Goal: Task Accomplishment & Management: Use online tool/utility

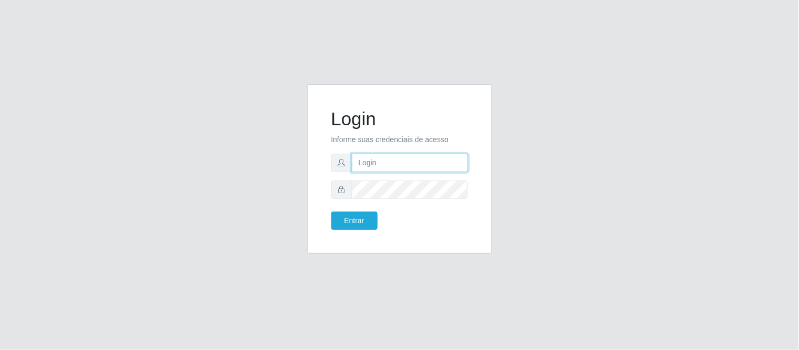
click at [446, 156] on input "text" at bounding box center [410, 163] width 116 height 18
type input "deyvid@carnesecortes"
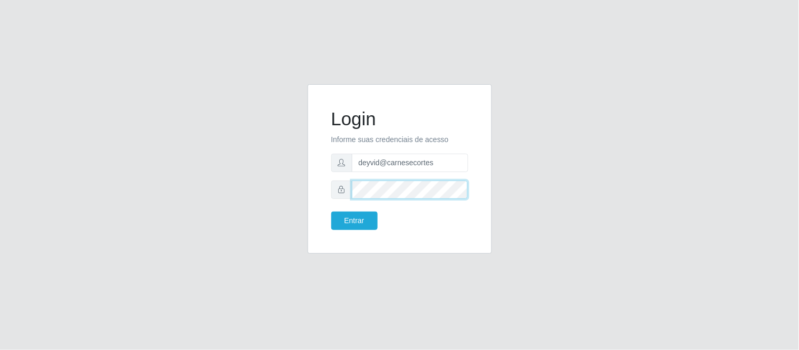
click at [331, 212] on button "Entrar" at bounding box center [354, 221] width 46 height 18
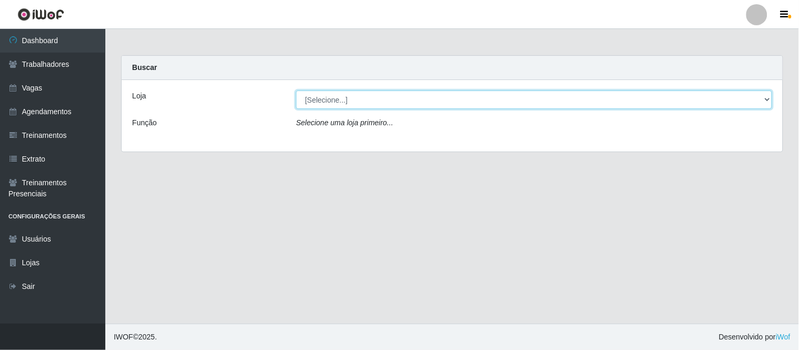
click at [403, 98] on select "[Selecione...] Carnes & Cortes" at bounding box center [534, 100] width 476 height 18
select select "433"
click at [296, 91] on select "[Selecione...] Carnes & Cortes" at bounding box center [534, 100] width 476 height 18
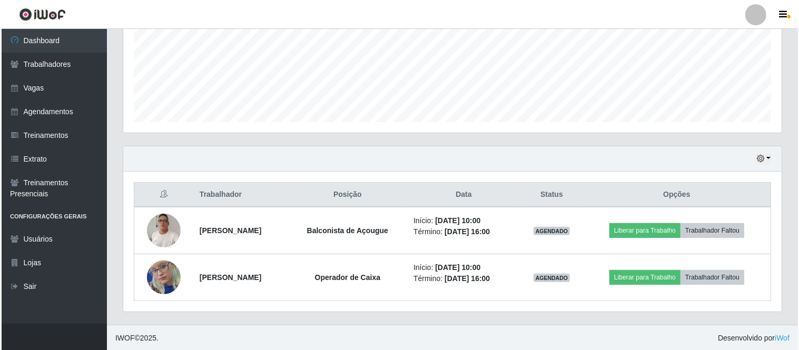
scroll to position [255, 0]
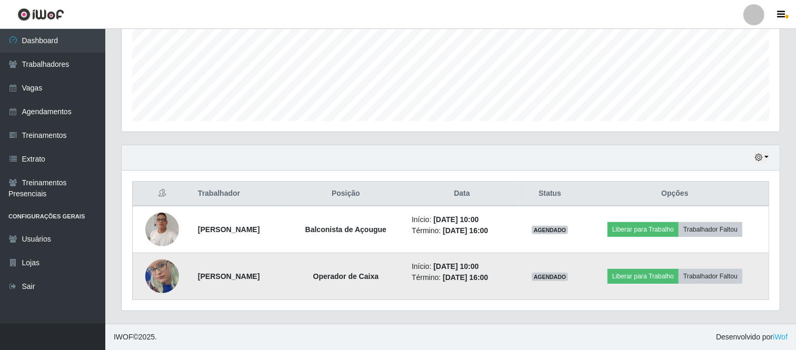
click at [166, 282] on img at bounding box center [162, 276] width 34 height 73
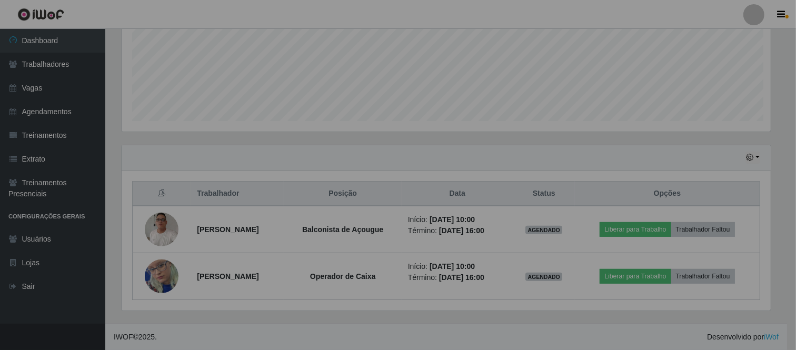
scroll to position [218, 658]
